Goal: Information Seeking & Learning: Find specific fact

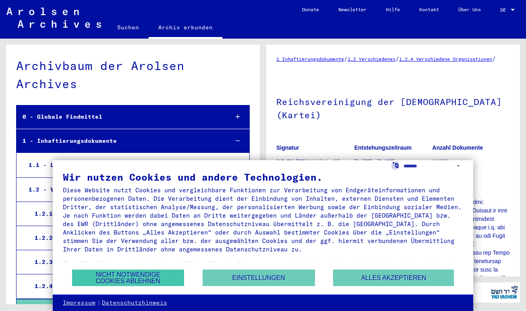
click at [115, 279] on button "Nicht notwendige Cookies ablehnen" at bounding box center [128, 278] width 112 height 17
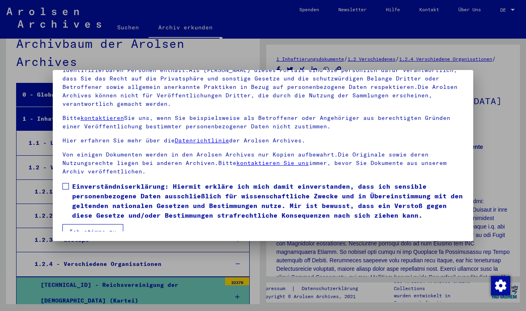
scroll to position [71, 0]
click at [65, 184] on span at bounding box center [65, 187] width 6 height 6
click at [90, 225] on button "Ich stimme zu" at bounding box center [92, 232] width 61 height 15
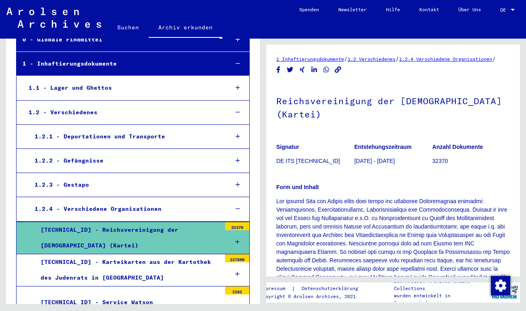
scroll to position [63, 0]
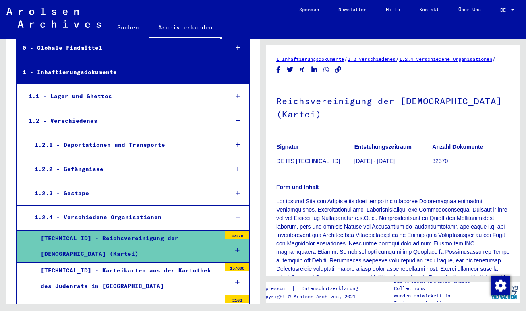
click at [142, 231] on div "[TECHNICAL_ID] - Reichsvereinigung der [DEMOGRAPHIC_DATA] (Kartei)" at bounding box center [128, 246] width 186 height 31
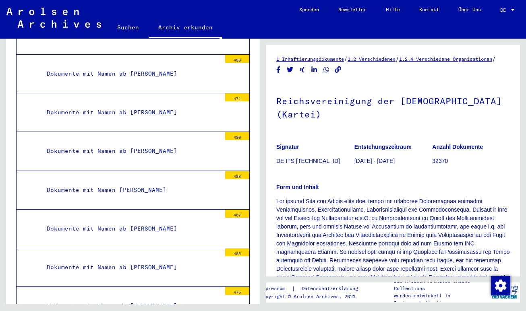
scroll to position [1167, 0]
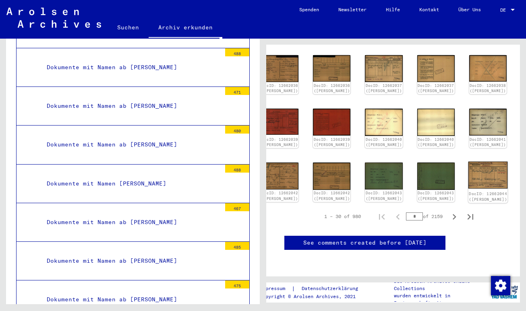
scroll to position [263, 28]
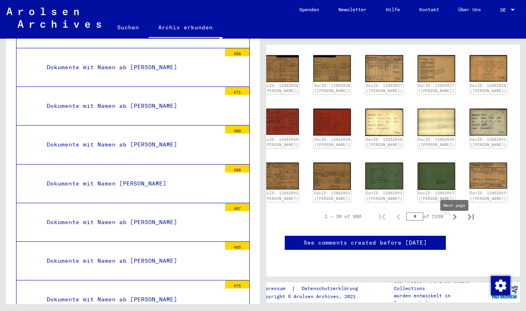
click at [453, 223] on icon "Next page" at bounding box center [454, 216] width 11 height 11
type input "*"
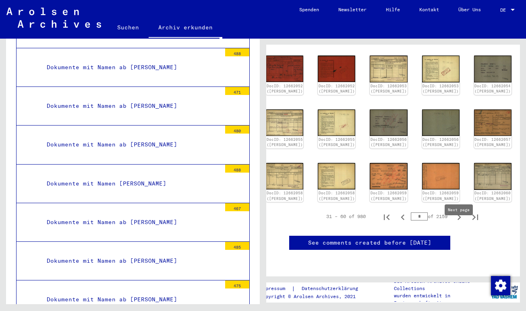
click at [460, 223] on icon "Next page" at bounding box center [458, 217] width 11 height 11
type input "*"
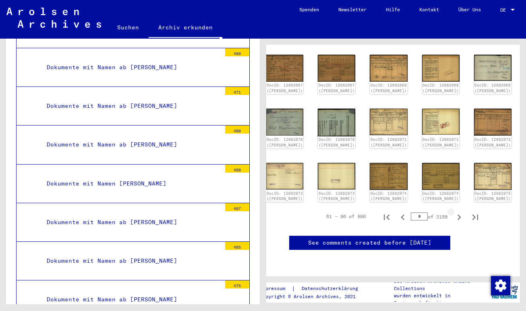
click at [459, 223] on icon "Next page" at bounding box center [458, 217] width 11 height 11
type input "*"
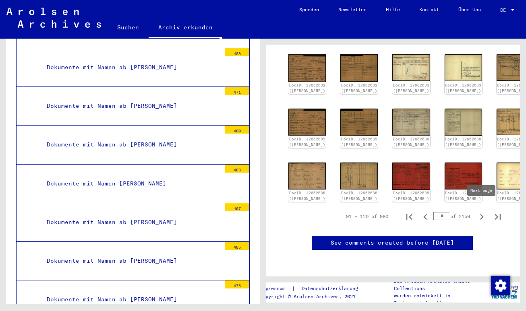
click at [481, 211] on icon "Next page" at bounding box center [481, 216] width 11 height 11
type input "*"
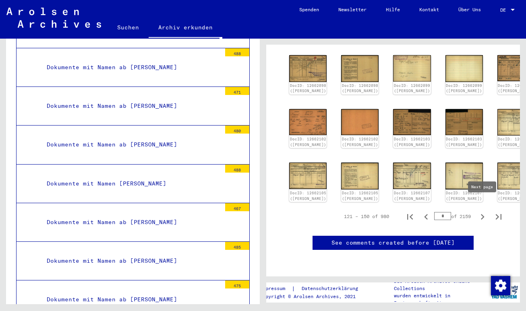
click at [482, 211] on icon "Next page" at bounding box center [482, 216] width 11 height 11
type input "*"
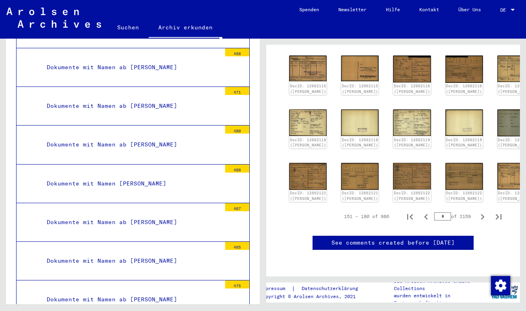
click at [483, 211] on icon "Next page" at bounding box center [482, 216] width 11 height 11
type input "*"
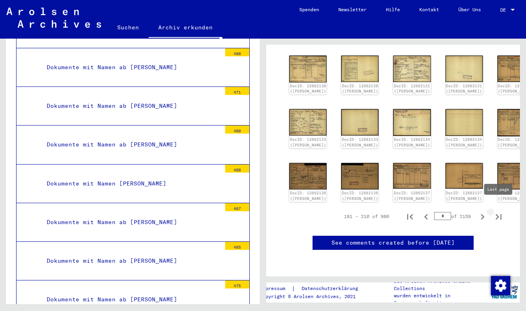
click at [498, 212] on icon "Last page" at bounding box center [498, 216] width 11 height 11
type input "**"
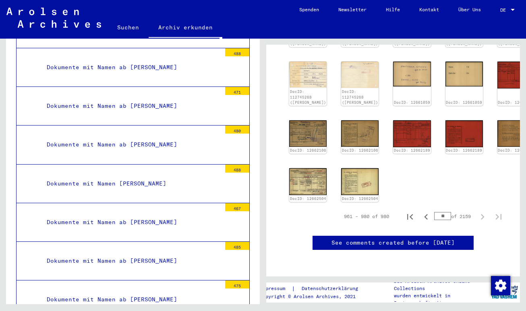
click at [425, 211] on icon "Previous page" at bounding box center [425, 216] width 11 height 11
type input "**"
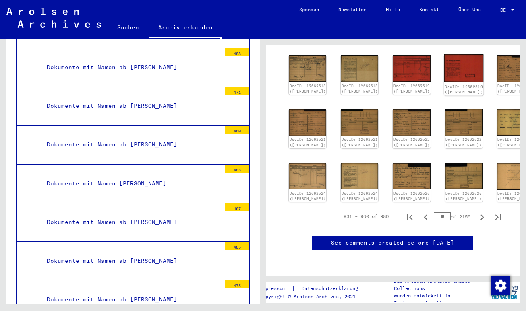
scroll to position [271, 0]
click at [425, 217] on icon "Previous page" at bounding box center [425, 217] width 11 height 11
type input "**"
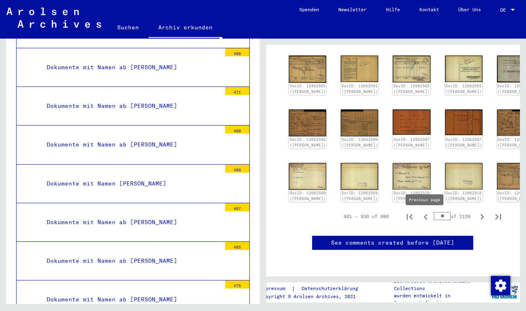
click at [421, 216] on icon "Previous page" at bounding box center [425, 216] width 11 height 11
type input "**"
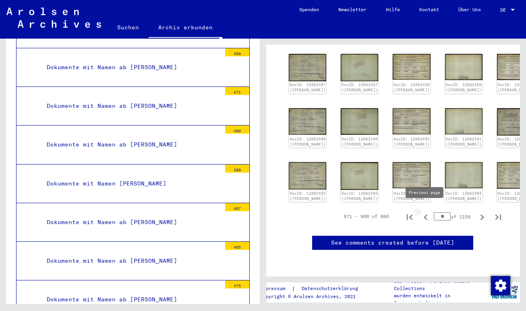
click at [425, 215] on icon "Previous page" at bounding box center [425, 218] width 4 height 6
type input "**"
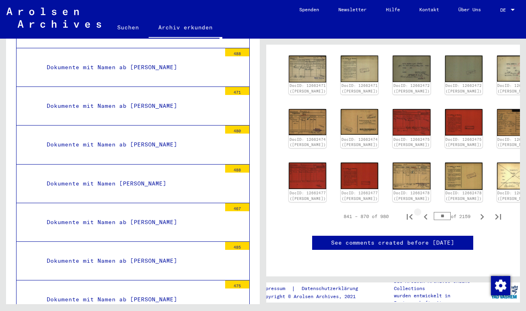
click at [426, 216] on icon "Previous page" at bounding box center [425, 216] width 11 height 11
type input "**"
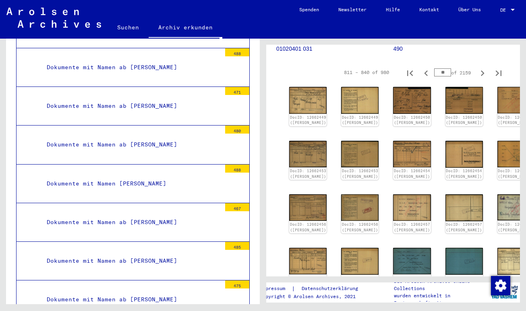
scroll to position [96, 0]
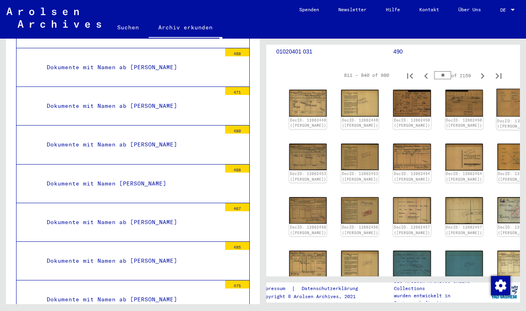
click at [497, 129] on link "DocID: 12662451 ([PERSON_NAME])" at bounding box center [516, 123] width 38 height 10
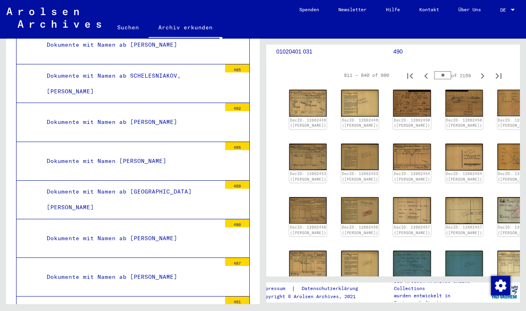
scroll to position [2235, 0]
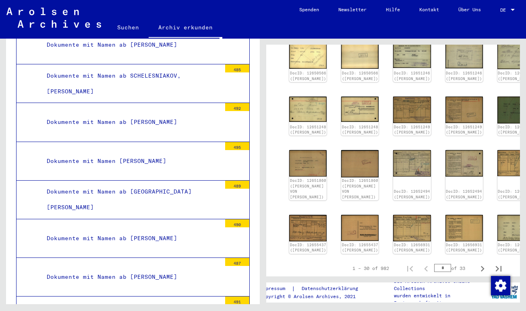
scroll to position [220, 0]
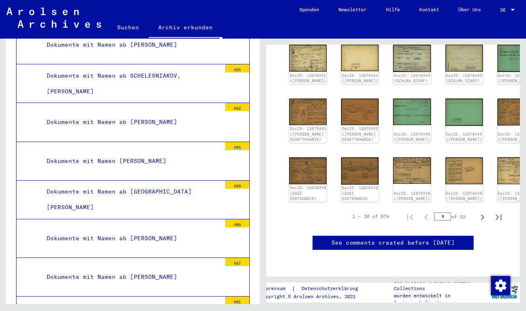
scroll to position [327, 0]
click at [497, 215] on icon "Last page" at bounding box center [498, 218] width 6 height 6
type input "**"
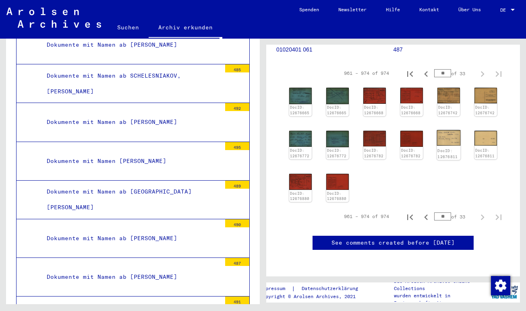
scroll to position [111, 0]
click at [426, 223] on icon "Previous page" at bounding box center [425, 217] width 11 height 11
type input "**"
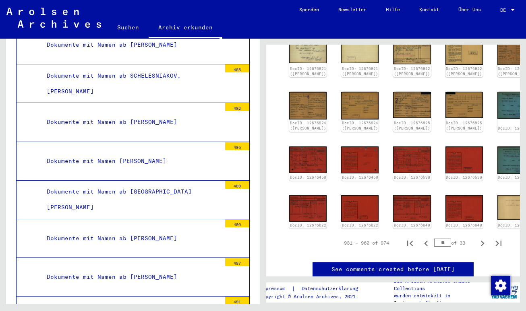
scroll to position [210, 0]
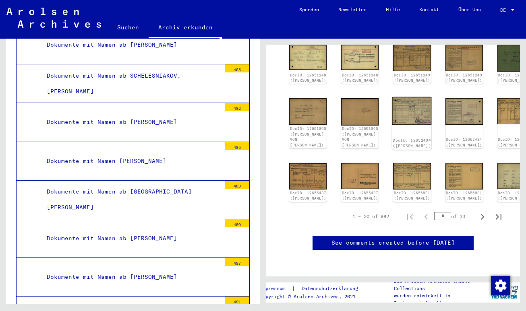
scroll to position [251, 0]
click at [498, 220] on icon "Last page" at bounding box center [498, 217] width 6 height 6
type input "**"
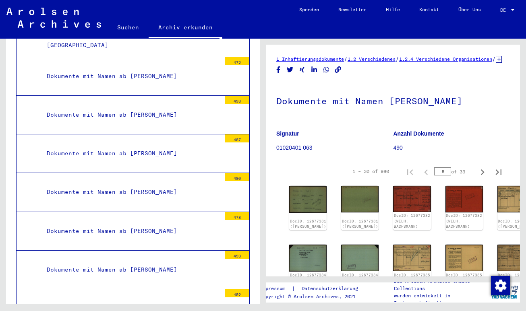
scroll to position [1546, 0]
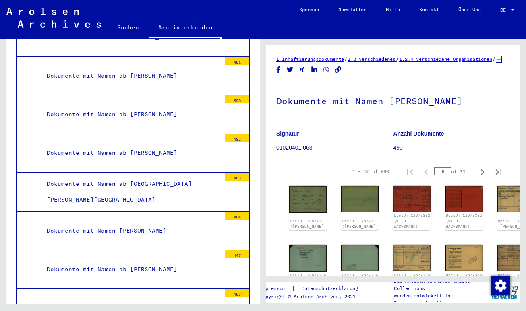
click at [123, 28] on link "Suchen" at bounding box center [127, 27] width 41 height 19
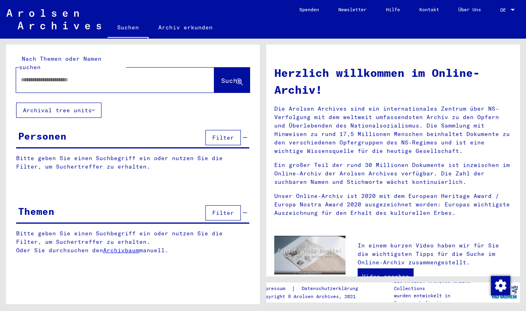
click at [99, 76] on input "text" at bounding box center [105, 80] width 169 height 8
type input "******"
click at [226, 76] on span "Suche" at bounding box center [231, 80] width 20 height 8
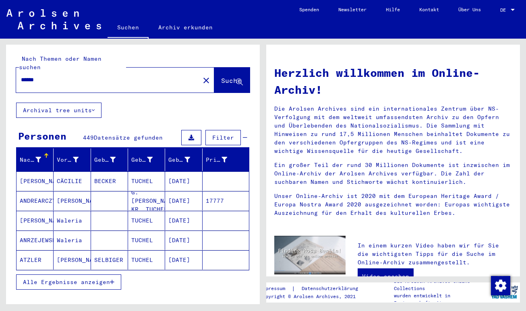
click at [93, 279] on span "Alle Ergebnisse anzeigen" at bounding box center [66, 282] width 87 height 7
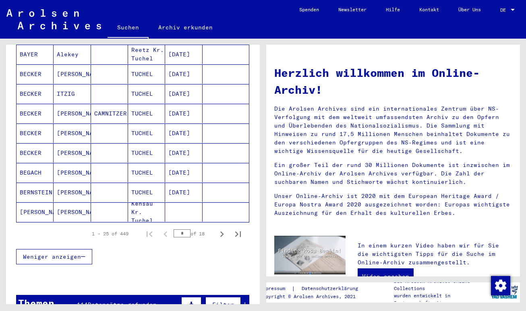
scroll to position [443, 0]
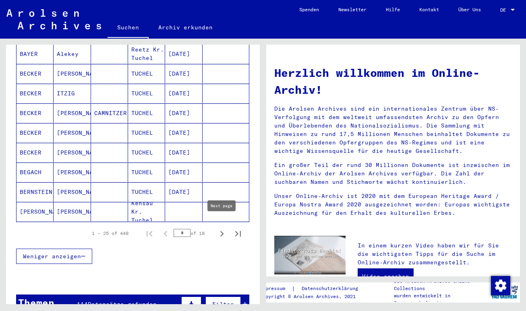
click at [223, 228] on icon "Next page" at bounding box center [221, 233] width 11 height 11
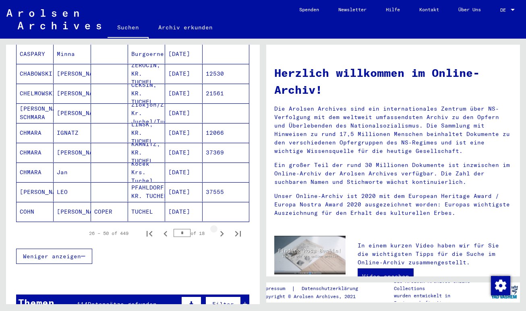
click at [223, 228] on icon "Next page" at bounding box center [221, 233] width 11 height 11
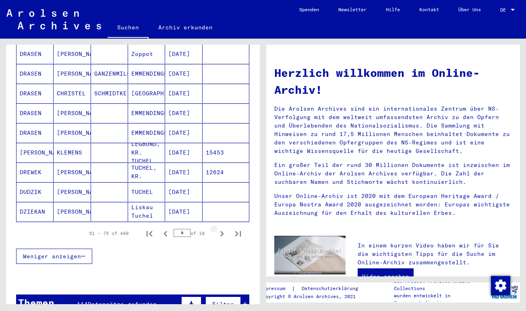
click at [223, 228] on icon "Next page" at bounding box center [221, 233] width 11 height 11
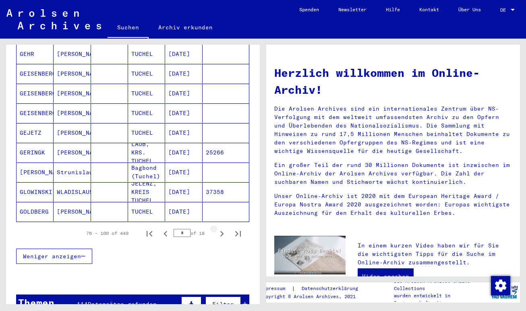
click at [223, 228] on icon "Next page" at bounding box center [221, 233] width 11 height 11
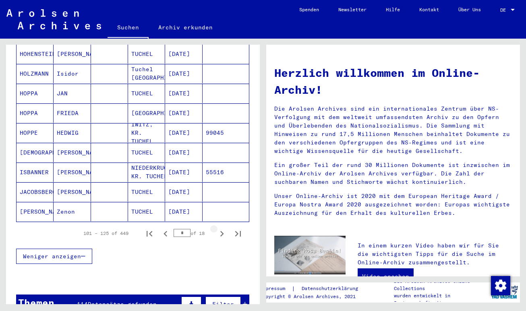
click at [223, 228] on icon "Next page" at bounding box center [221, 233] width 11 height 11
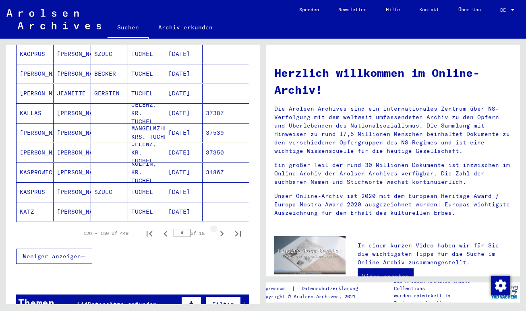
click at [223, 228] on icon "Next page" at bounding box center [221, 233] width 11 height 11
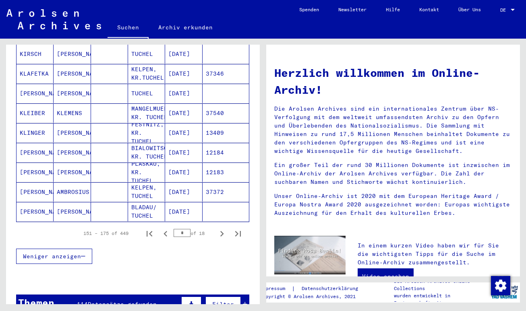
click at [223, 228] on icon "Next page" at bounding box center [221, 233] width 11 height 11
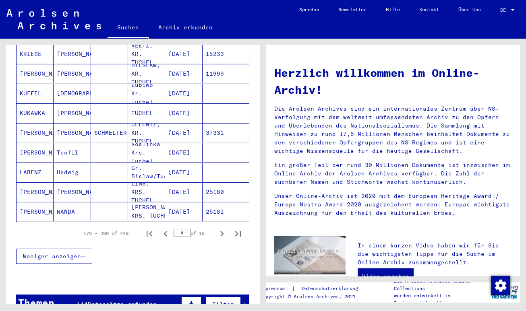
click at [223, 228] on icon "Next page" at bounding box center [221, 233] width 11 height 11
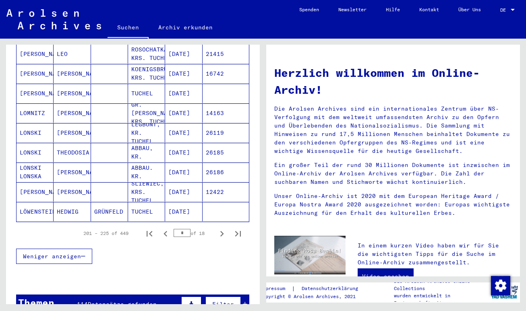
click at [223, 228] on icon "Next page" at bounding box center [221, 233] width 11 height 11
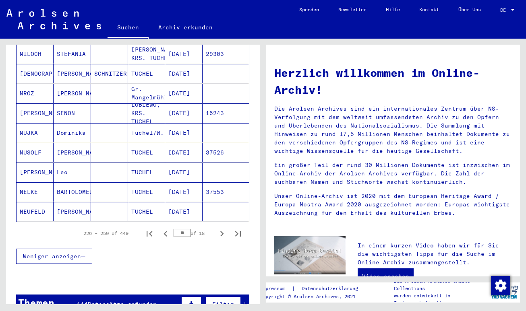
click at [223, 228] on icon "Next page" at bounding box center [221, 233] width 11 height 11
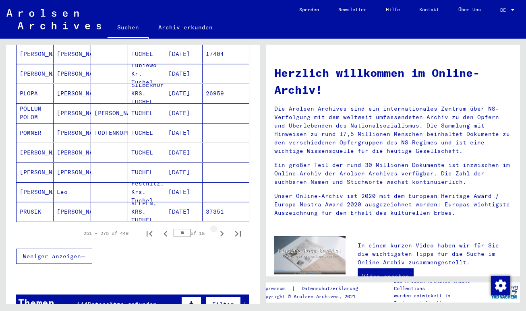
click at [223, 228] on icon "Next page" at bounding box center [221, 233] width 11 height 11
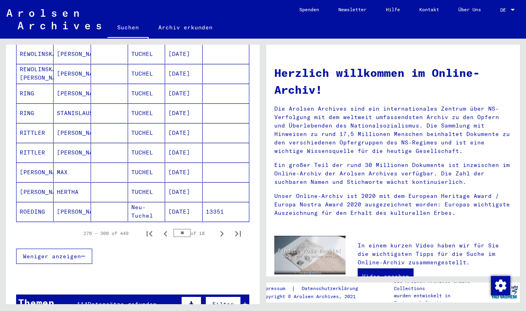
click at [222, 231] on icon "Next page" at bounding box center [222, 234] width 4 height 6
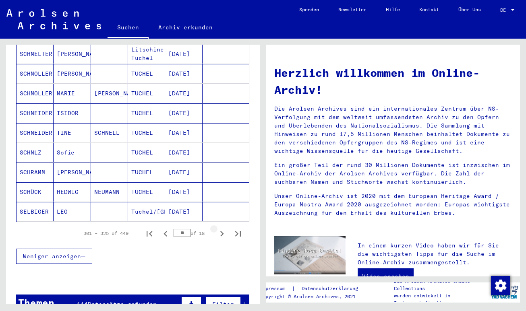
click at [222, 231] on icon "Next page" at bounding box center [222, 234] width 4 height 6
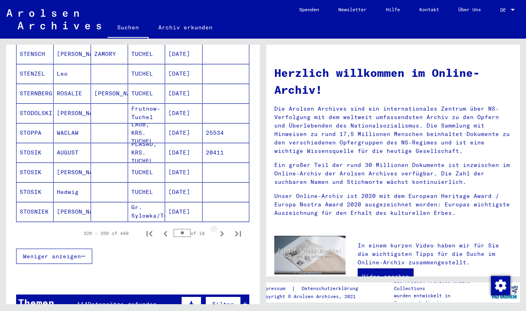
click at [222, 231] on icon "Next page" at bounding box center [222, 234] width 4 height 6
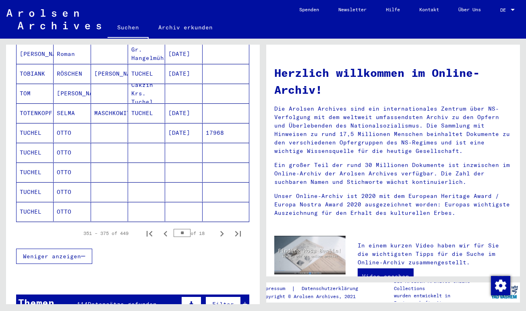
click at [222, 231] on icon "Next page" at bounding box center [222, 234] width 4 height 6
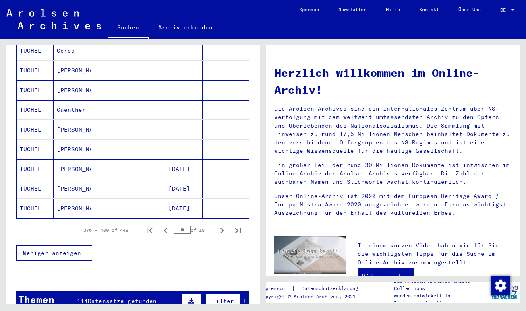
scroll to position [453, 0]
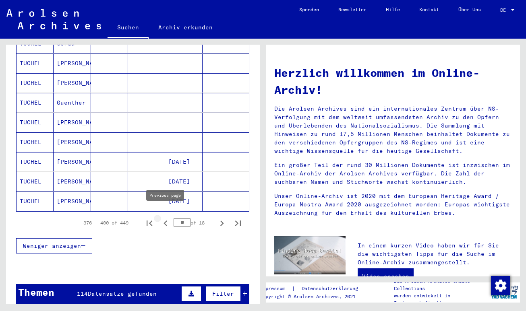
click at [166, 221] on icon "Previous page" at bounding box center [165, 224] width 4 height 6
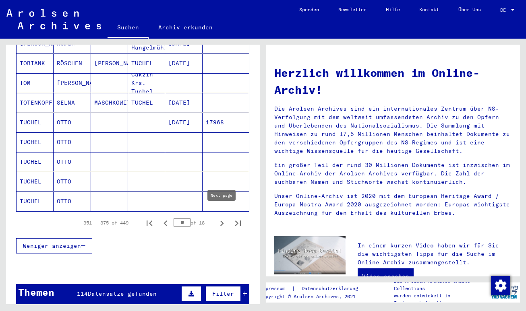
click at [220, 218] on icon "Next page" at bounding box center [221, 223] width 11 height 11
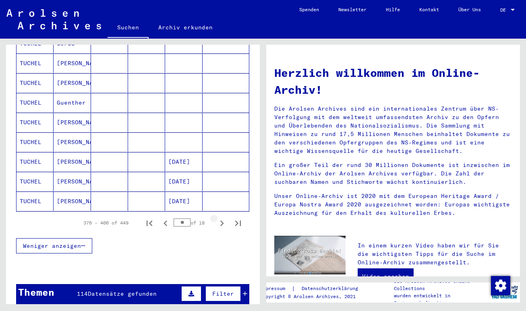
click at [220, 218] on icon "Next page" at bounding box center [221, 223] width 11 height 11
type input "**"
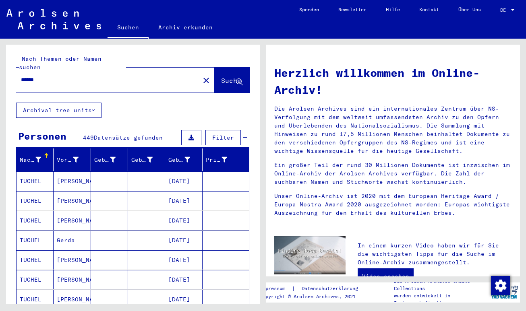
scroll to position [0, 0]
drag, startPoint x: 85, startPoint y: 74, endPoint x: 18, endPoint y: 68, distance: 67.1
click at [18, 71] on div "******" at bounding box center [103, 80] width 174 height 18
type input "**********"
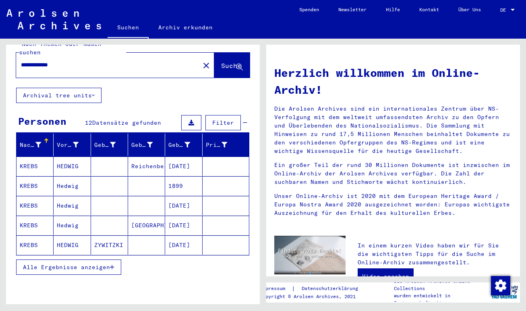
scroll to position [18, 0]
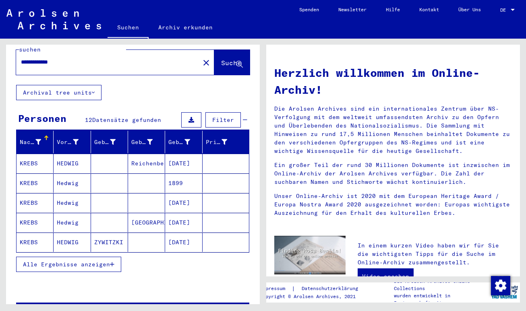
click at [116, 257] on button "Alle Ergebnisse anzeigen" at bounding box center [68, 264] width 105 height 15
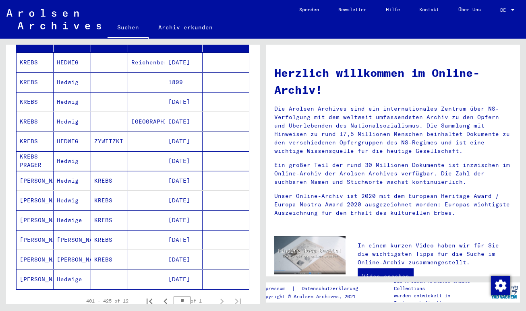
scroll to position [116, 0]
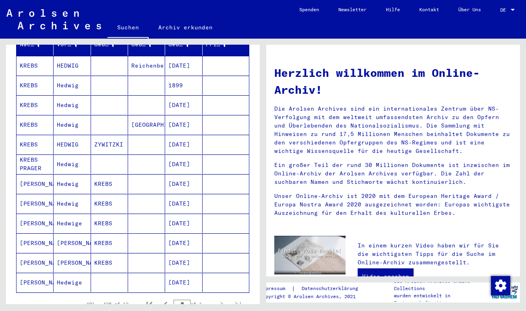
click at [32, 157] on mat-cell "KREBS PRAGER" at bounding box center [35, 164] width 37 height 19
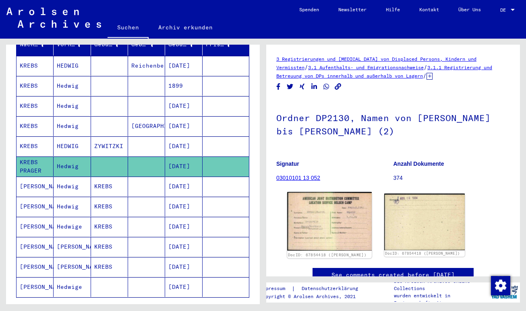
click at [342, 220] on img at bounding box center [329, 221] width 85 height 59
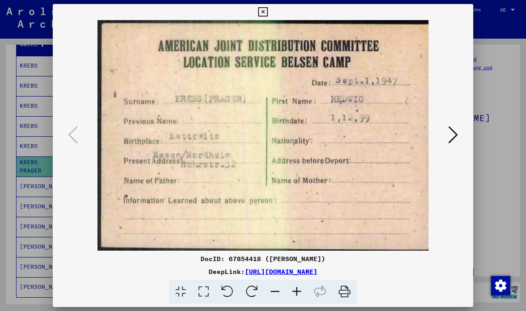
click at [456, 135] on icon at bounding box center [453, 134] width 10 height 19
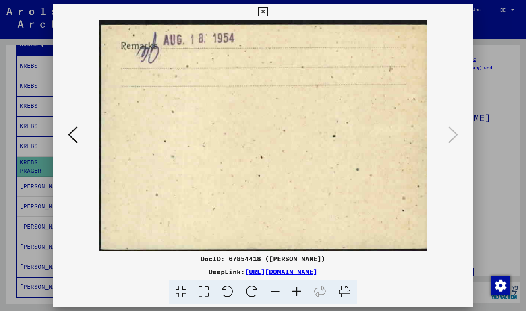
click at [71, 135] on icon at bounding box center [73, 134] width 10 height 19
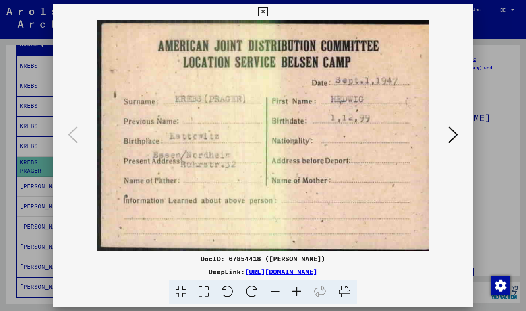
click at [344, 290] on icon at bounding box center [344, 292] width 25 height 25
click at [455, 138] on icon at bounding box center [453, 134] width 10 height 19
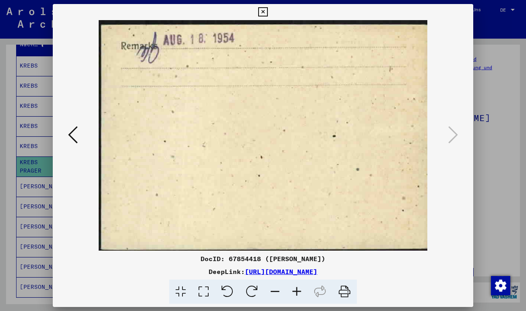
click at [345, 292] on icon at bounding box center [344, 292] width 25 height 25
click at [267, 11] on icon at bounding box center [262, 12] width 9 height 10
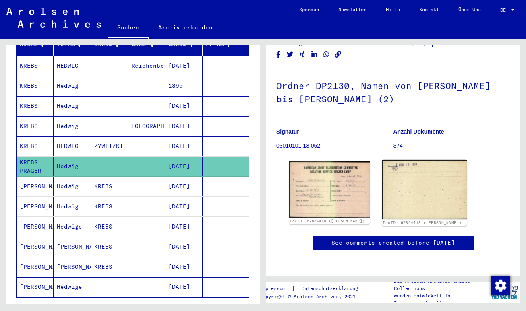
scroll to position [26, 0]
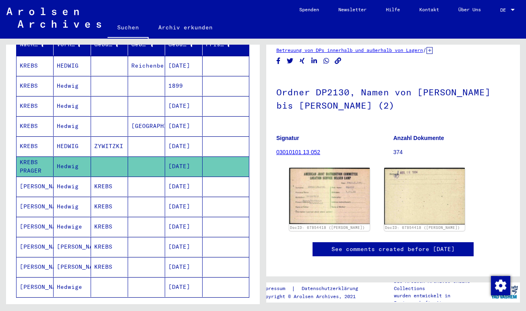
click at [309, 150] on link "03010101 13 052" at bounding box center [298, 152] width 44 height 6
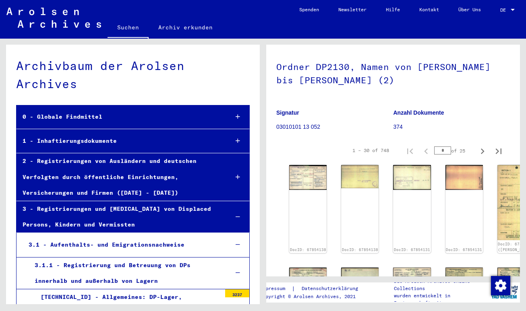
click at [239, 174] on icon at bounding box center [237, 177] width 4 height 6
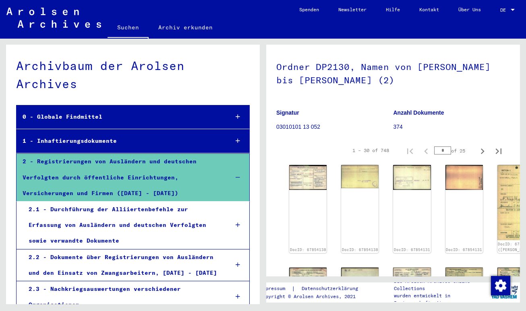
click at [138, 158] on div "2 - Registrierungen von Ausländern und deutschen Verfolgten durch öffentliche E…" at bounding box center [120, 177] width 206 height 47
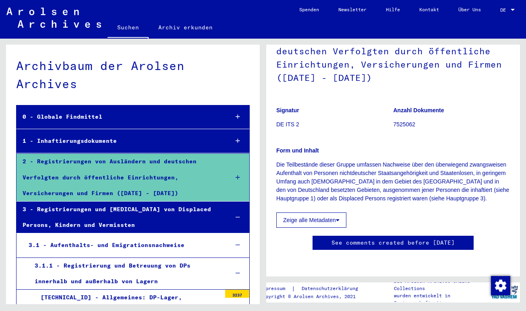
scroll to position [160, 0]
click at [339, 217] on icon at bounding box center [338, 220] width 4 height 6
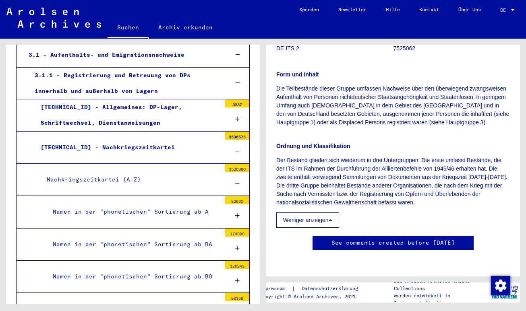
scroll to position [191, 0]
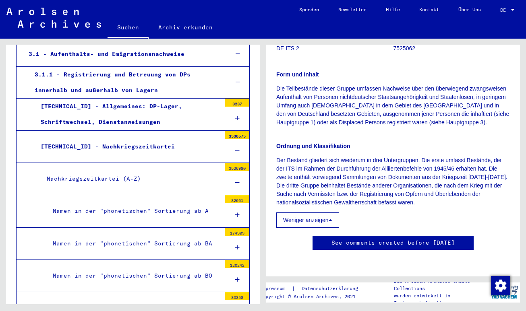
click at [177, 28] on link "Archiv erkunden" at bounding box center [186, 27] width 74 height 19
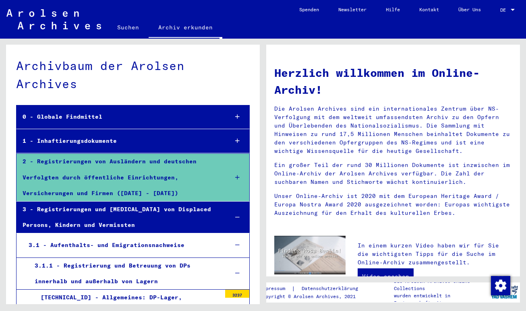
click at [124, 31] on link "Suchen" at bounding box center [127, 27] width 41 height 19
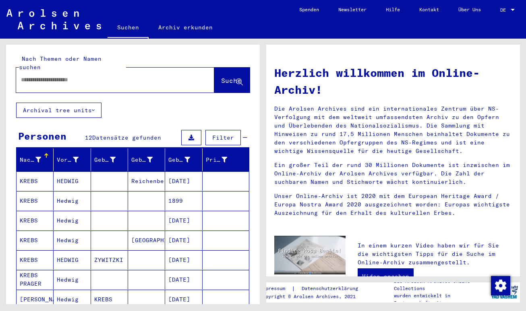
click at [37, 211] on mat-cell "KREBS" at bounding box center [35, 220] width 37 height 19
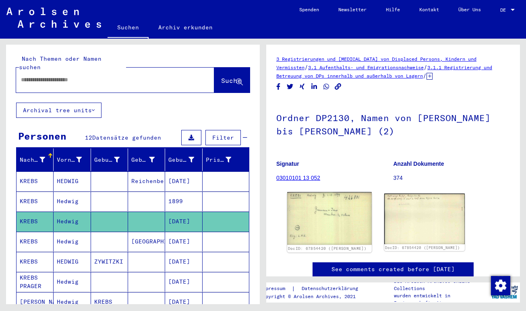
click at [341, 219] on img at bounding box center [329, 218] width 85 height 53
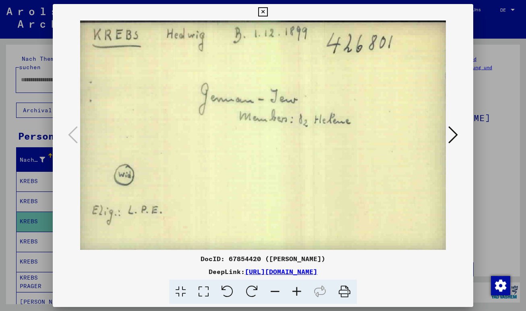
click at [452, 138] on icon at bounding box center [453, 134] width 10 height 19
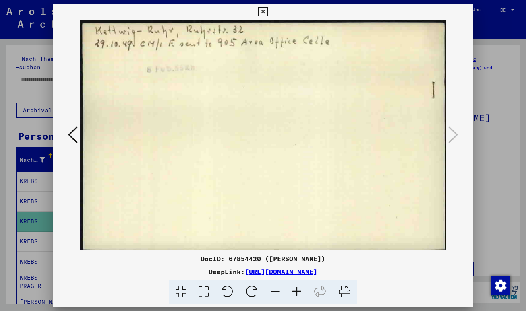
click at [73, 136] on icon at bounding box center [73, 134] width 10 height 19
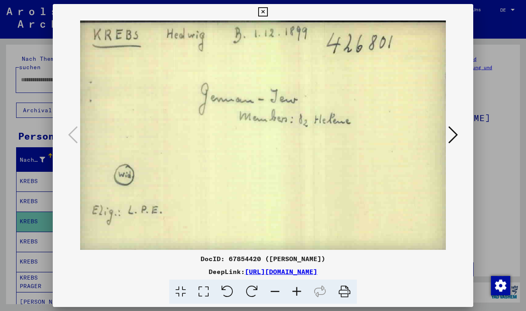
click at [346, 290] on icon at bounding box center [344, 292] width 25 height 25
click at [454, 134] on icon at bounding box center [453, 134] width 10 height 19
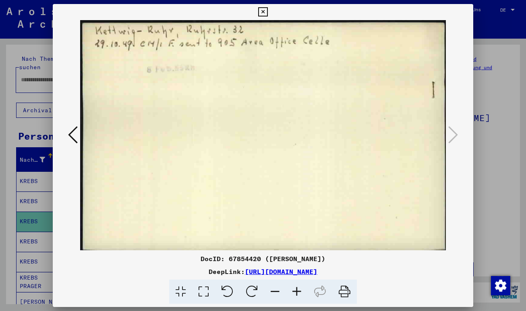
click at [68, 133] on icon at bounding box center [73, 134] width 10 height 19
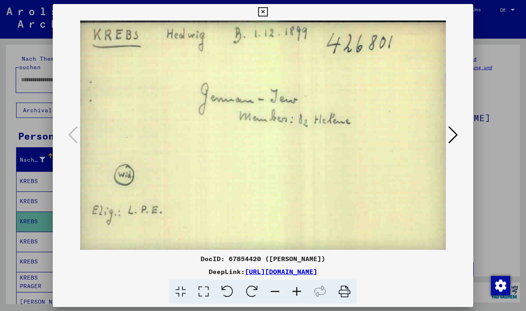
click at [267, 10] on icon at bounding box center [262, 12] width 9 height 10
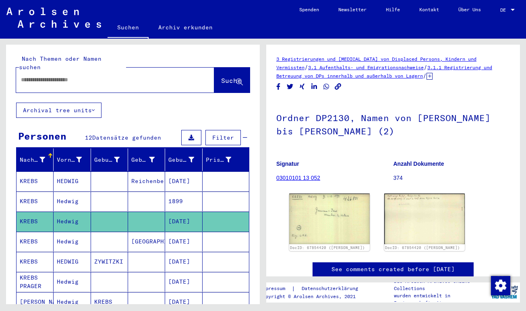
click at [64, 76] on input "text" at bounding box center [108, 80] width 174 height 8
drag, startPoint x: 64, startPoint y: 70, endPoint x: 223, endPoint y: 73, distance: 159.4
click at [223, 76] on span "Suche" at bounding box center [231, 80] width 20 height 8
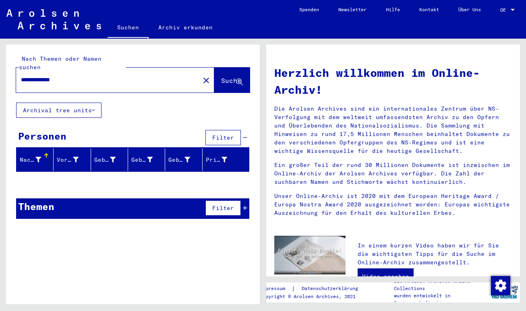
click at [108, 76] on input "**********" at bounding box center [105, 80] width 169 height 8
type input "**********"
click at [225, 76] on span "Suche" at bounding box center [231, 80] width 20 height 8
click at [137, 71] on div "**********" at bounding box center [103, 80] width 174 height 18
click at [201, 76] on mat-icon "close" at bounding box center [206, 81] width 10 height 10
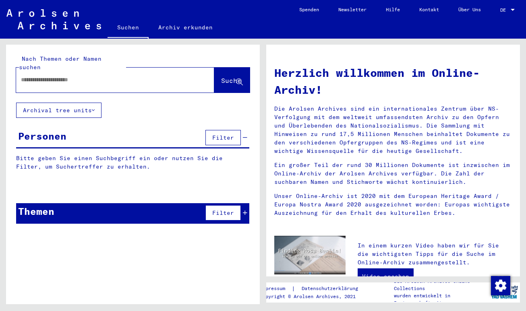
click at [124, 76] on input "text" at bounding box center [105, 80] width 169 height 8
click at [226, 79] on button "Suche" at bounding box center [231, 80] width 35 height 25
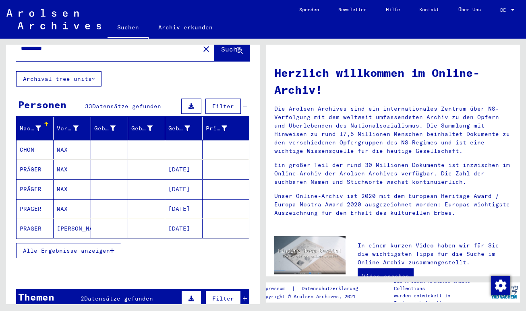
scroll to position [35, 0]
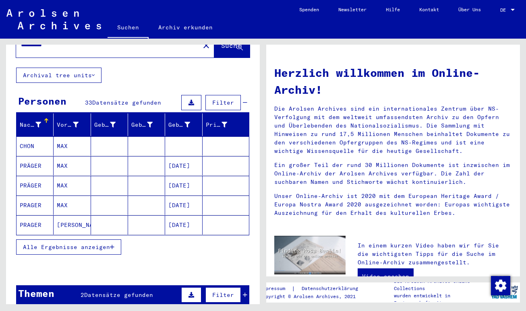
click at [112, 244] on icon "button" at bounding box center [112, 247] width 4 height 6
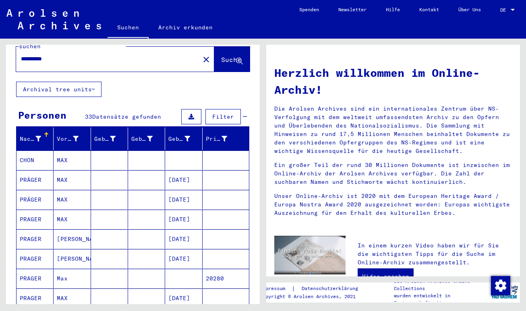
scroll to position [0, 0]
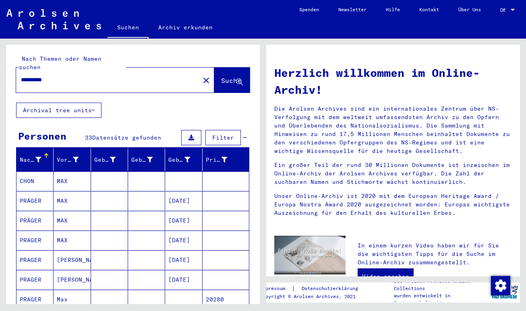
drag, startPoint x: 59, startPoint y: 71, endPoint x: 36, endPoint y: 70, distance: 23.0
click at [36, 76] on input "**********" at bounding box center [105, 80] width 169 height 8
click at [221, 76] on span "Suche" at bounding box center [231, 80] width 20 height 8
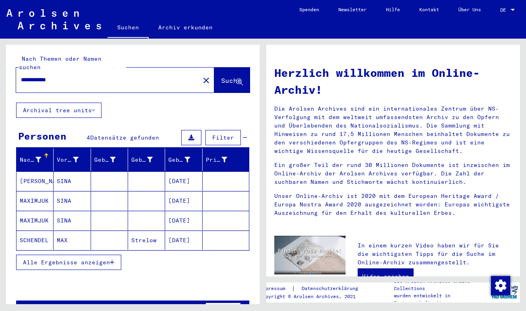
click at [63, 231] on mat-cell "MAX" at bounding box center [72, 240] width 37 height 19
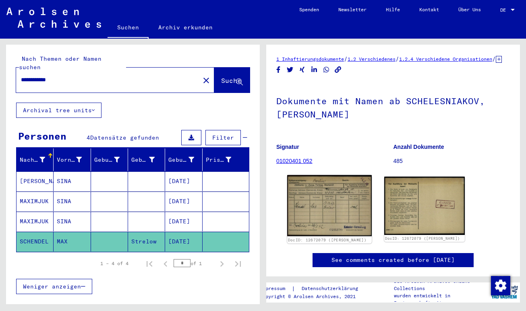
click at [344, 195] on img at bounding box center [329, 205] width 85 height 61
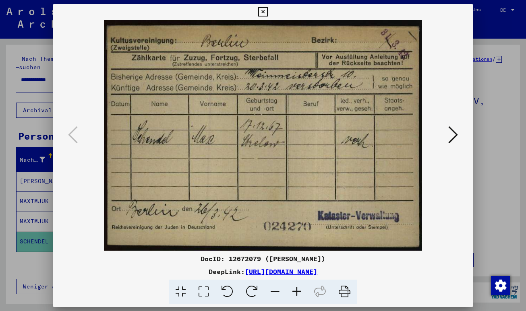
click at [453, 136] on icon at bounding box center [453, 134] width 10 height 19
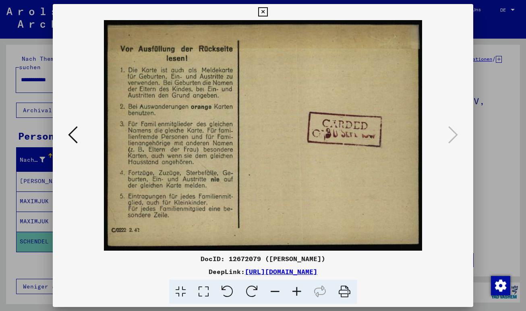
click at [66, 137] on button at bounding box center [73, 135] width 14 height 23
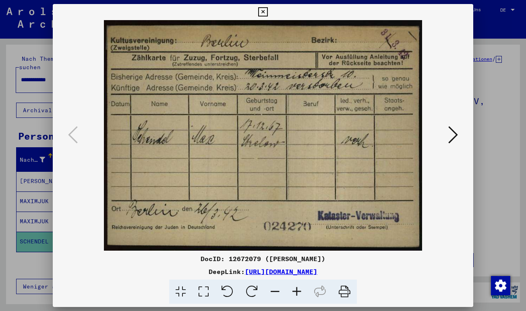
click at [267, 10] on icon at bounding box center [262, 12] width 9 height 10
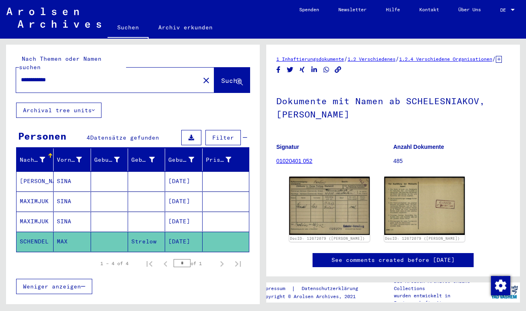
click at [30, 76] on input "**********" at bounding box center [108, 80] width 174 height 8
click at [235, 76] on span "Suche" at bounding box center [231, 80] width 20 height 8
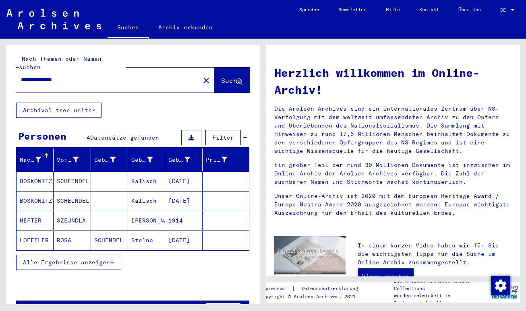
click at [111, 260] on icon "button" at bounding box center [112, 263] width 4 height 6
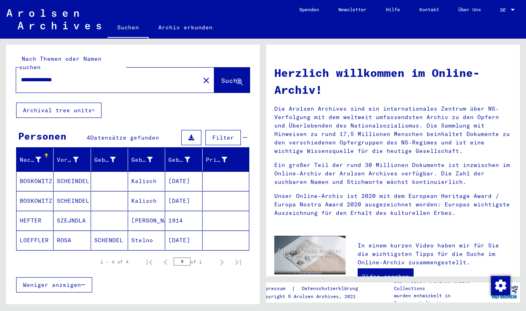
drag, startPoint x: 42, startPoint y: 72, endPoint x: 15, endPoint y: 69, distance: 27.6
click at [15, 69] on div "**********" at bounding box center [133, 74] width 254 height 58
click at [223, 76] on span "Suche" at bounding box center [231, 80] width 20 height 8
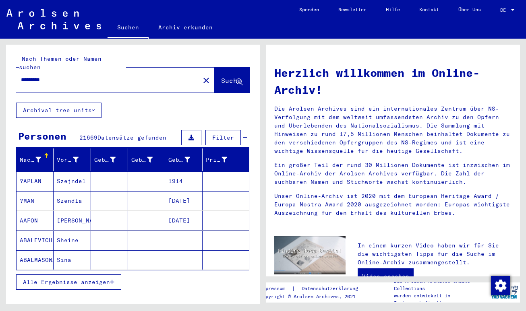
click at [101, 279] on span "Alle Ergebnisse anzeigen" at bounding box center [66, 282] width 87 height 7
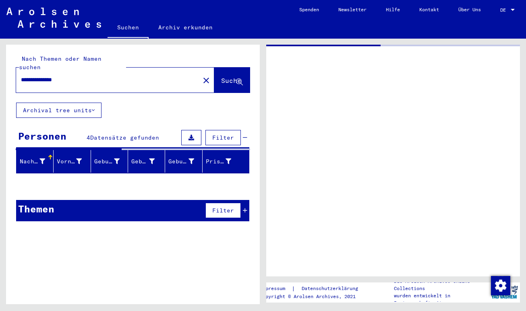
type input "**********"
